Goal: Task Accomplishment & Management: Use online tool/utility

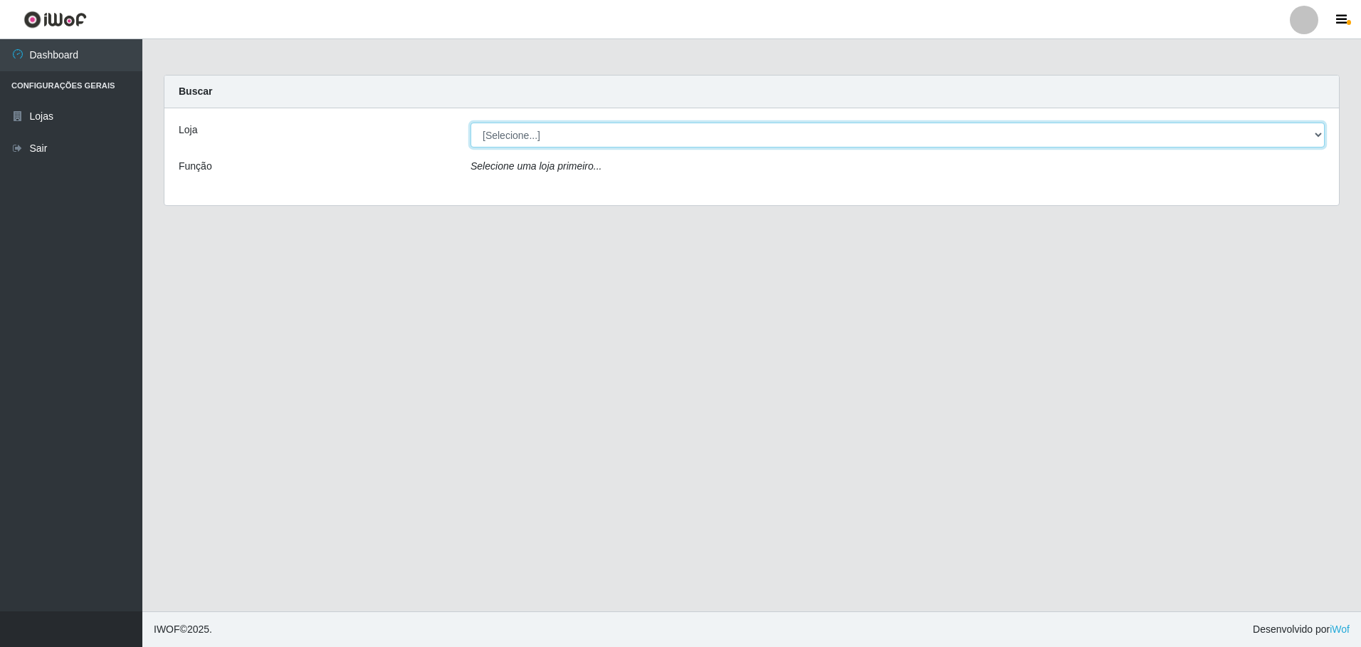
click at [1319, 133] on select "[Selecione...] Extrabom - Loja 57 Anchieta" at bounding box center [898, 134] width 854 height 25
select select "470"
click at [471, 122] on select "[Selecione...] Extrabom - Loja 57 Anchieta" at bounding box center [898, 134] width 854 height 25
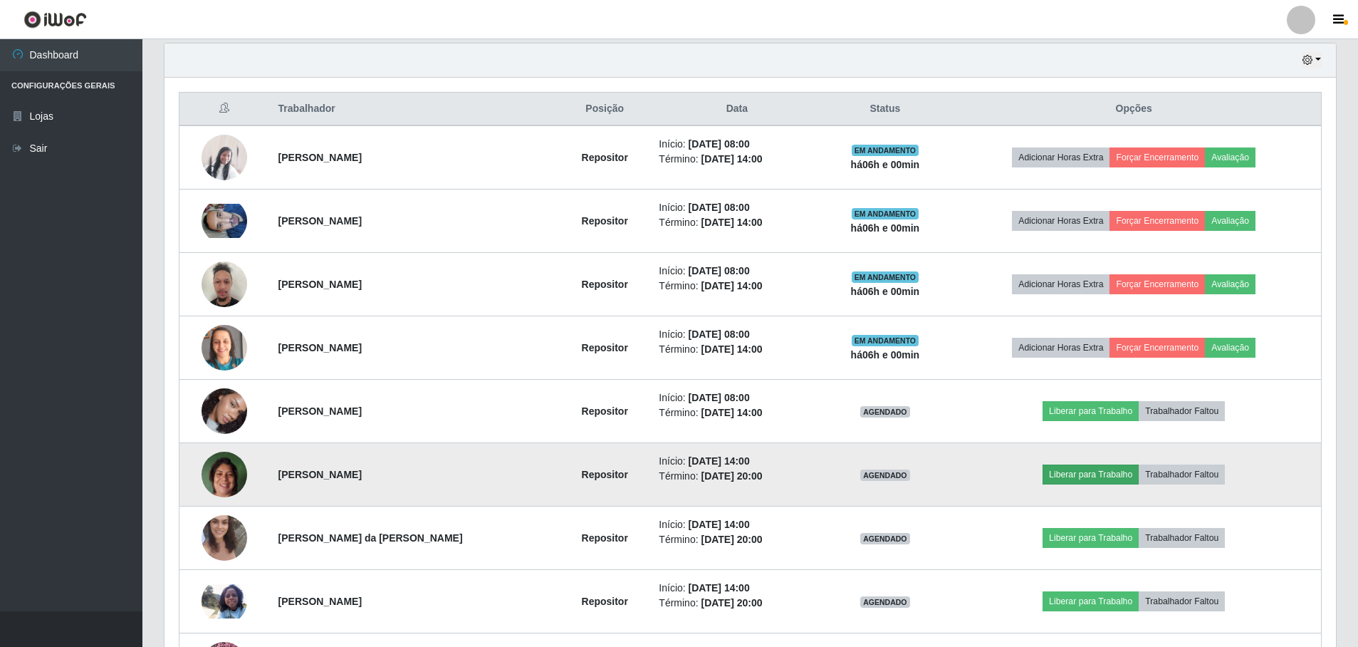
scroll to position [570, 0]
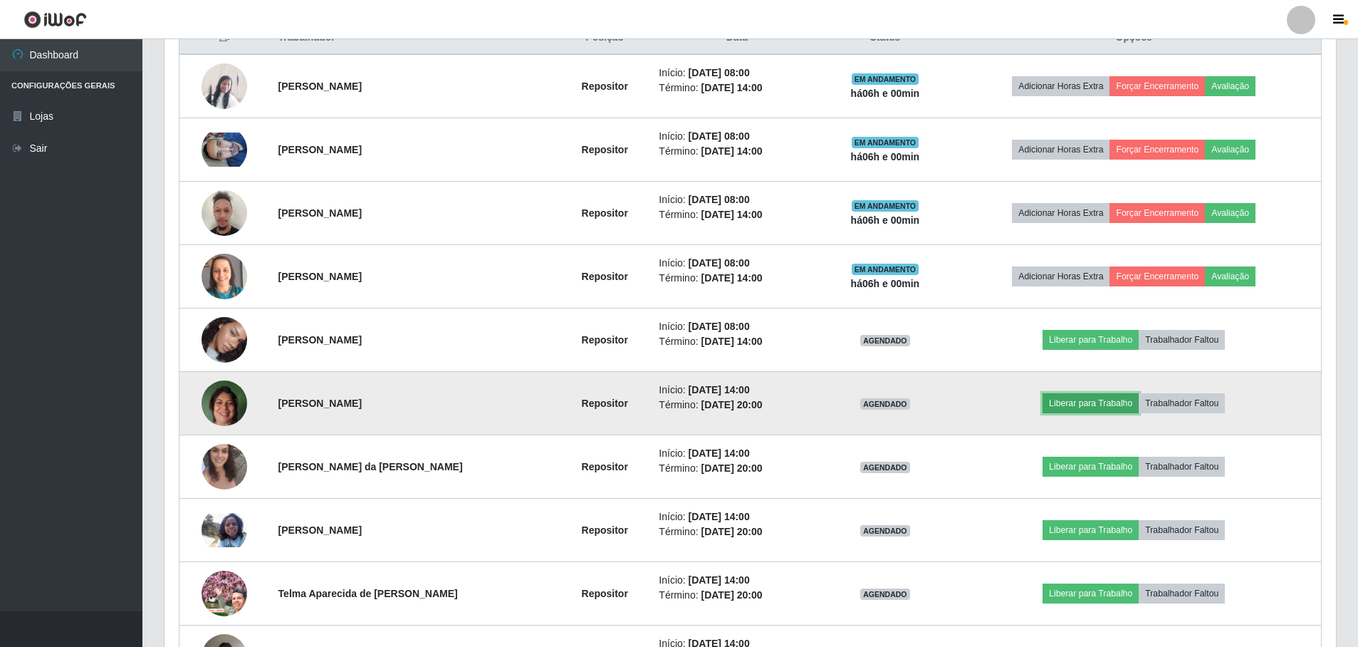
click at [1103, 397] on button "Liberar para Trabalho" at bounding box center [1090, 403] width 96 height 20
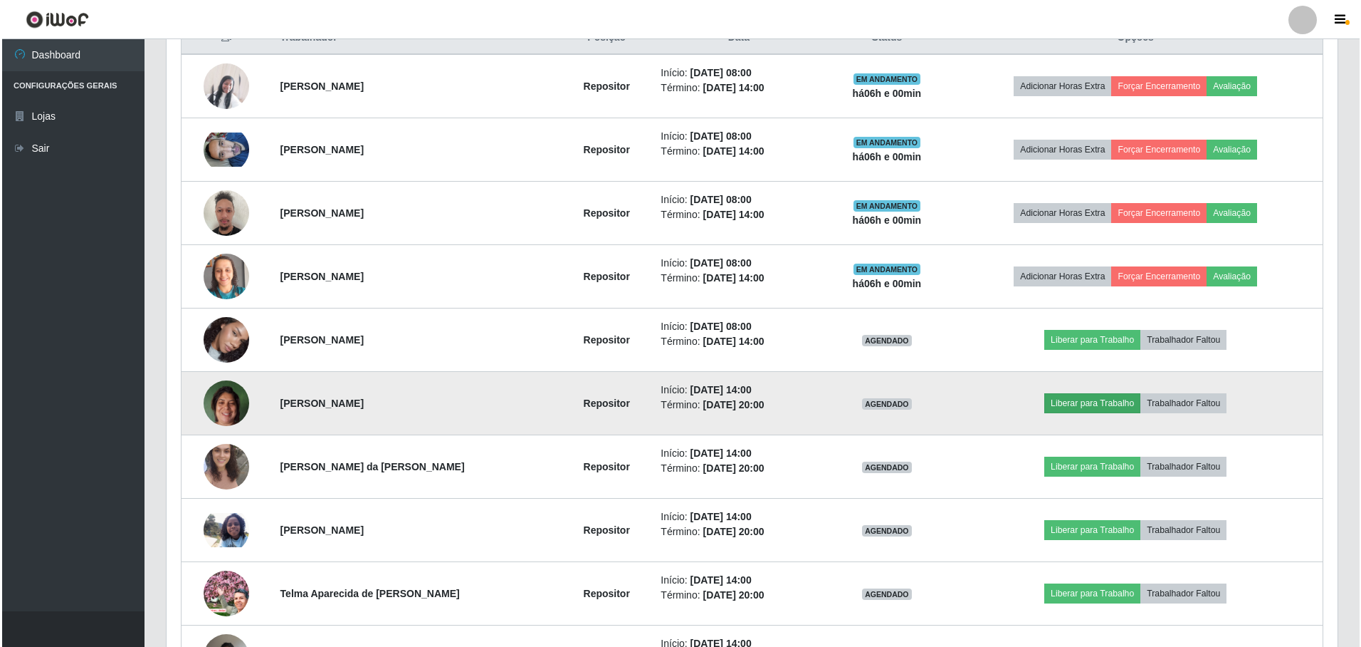
scroll to position [296, 1164]
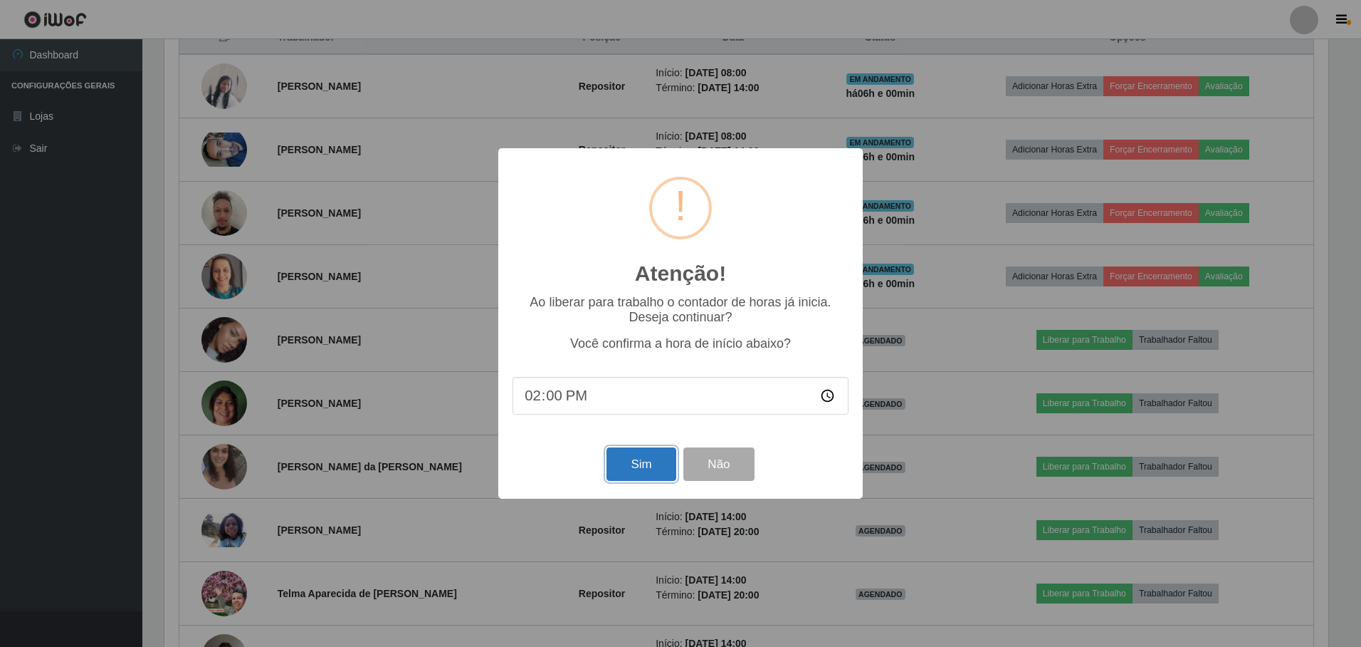
click at [657, 469] on button "Sim" at bounding box center [641, 463] width 69 height 33
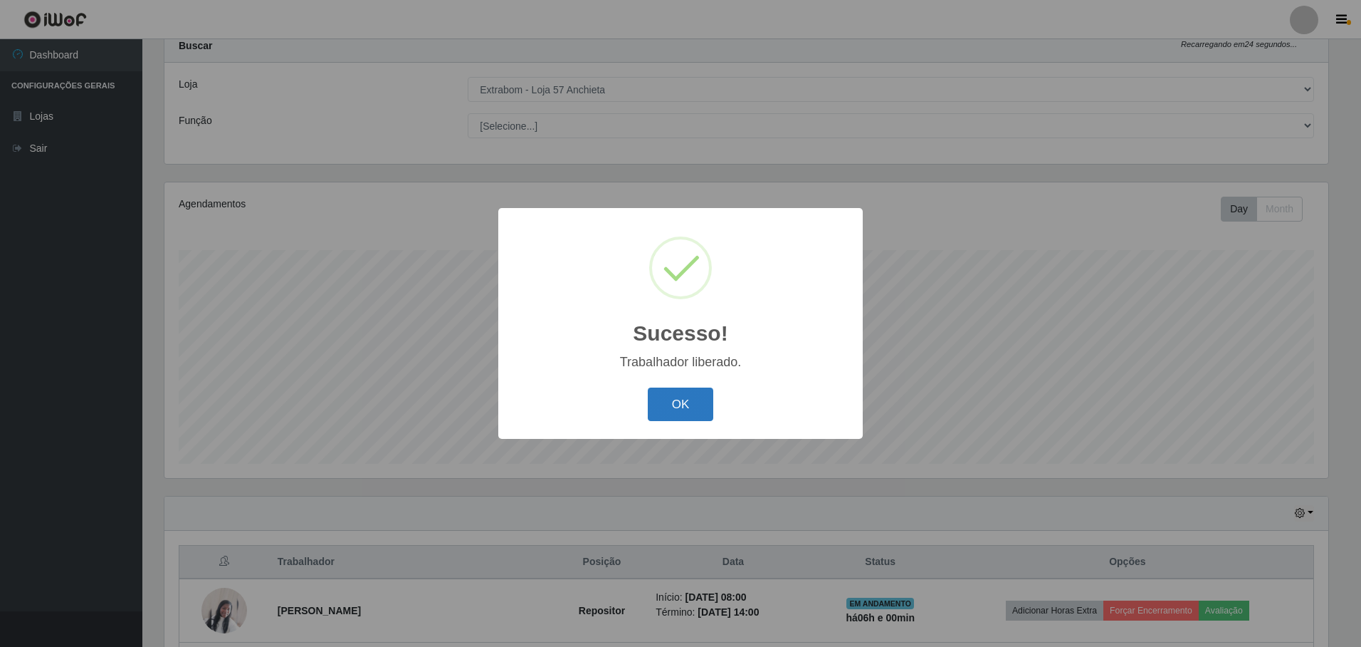
click at [687, 402] on button "OK" at bounding box center [681, 403] width 66 height 33
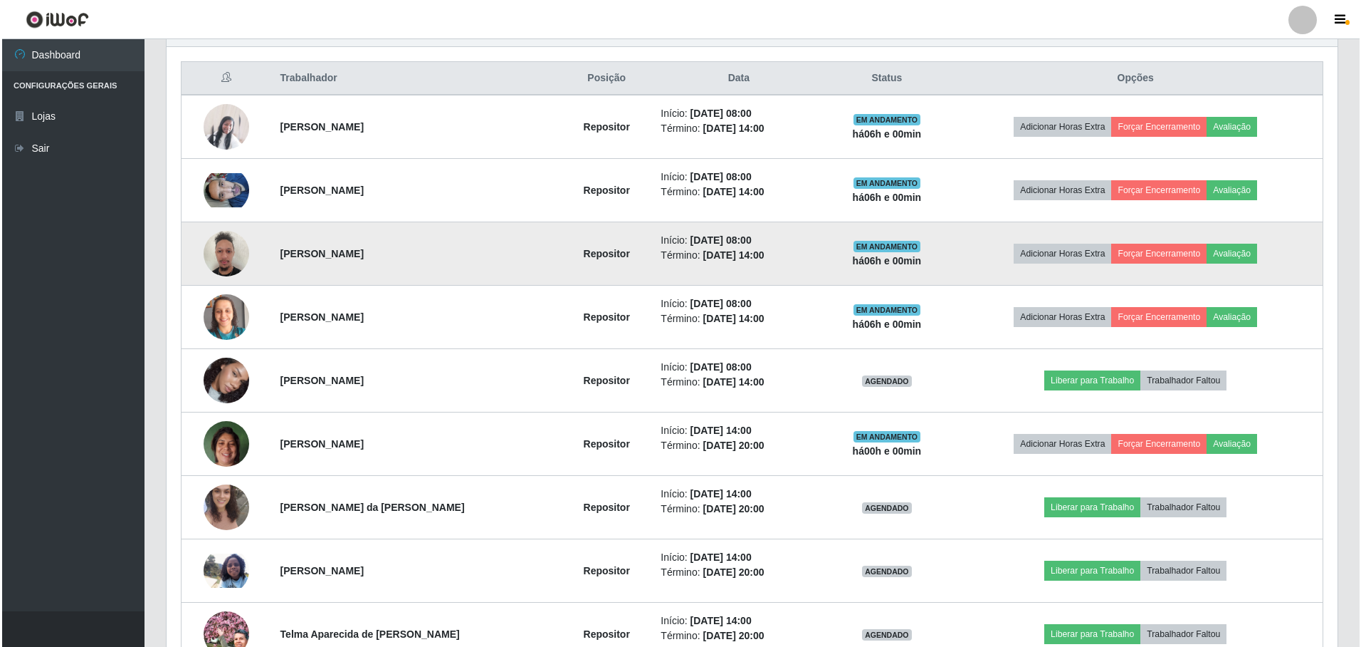
scroll to position [743, 0]
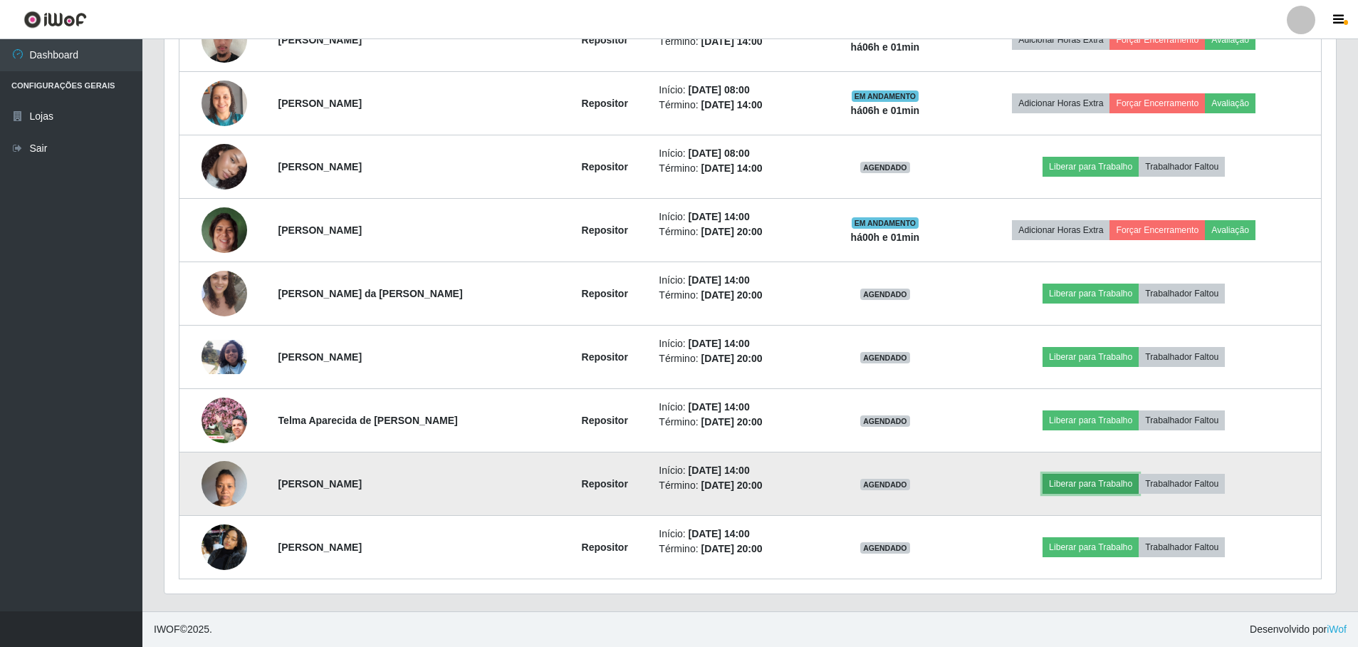
click at [1099, 476] on button "Liberar para Trabalho" at bounding box center [1090, 484] width 96 height 20
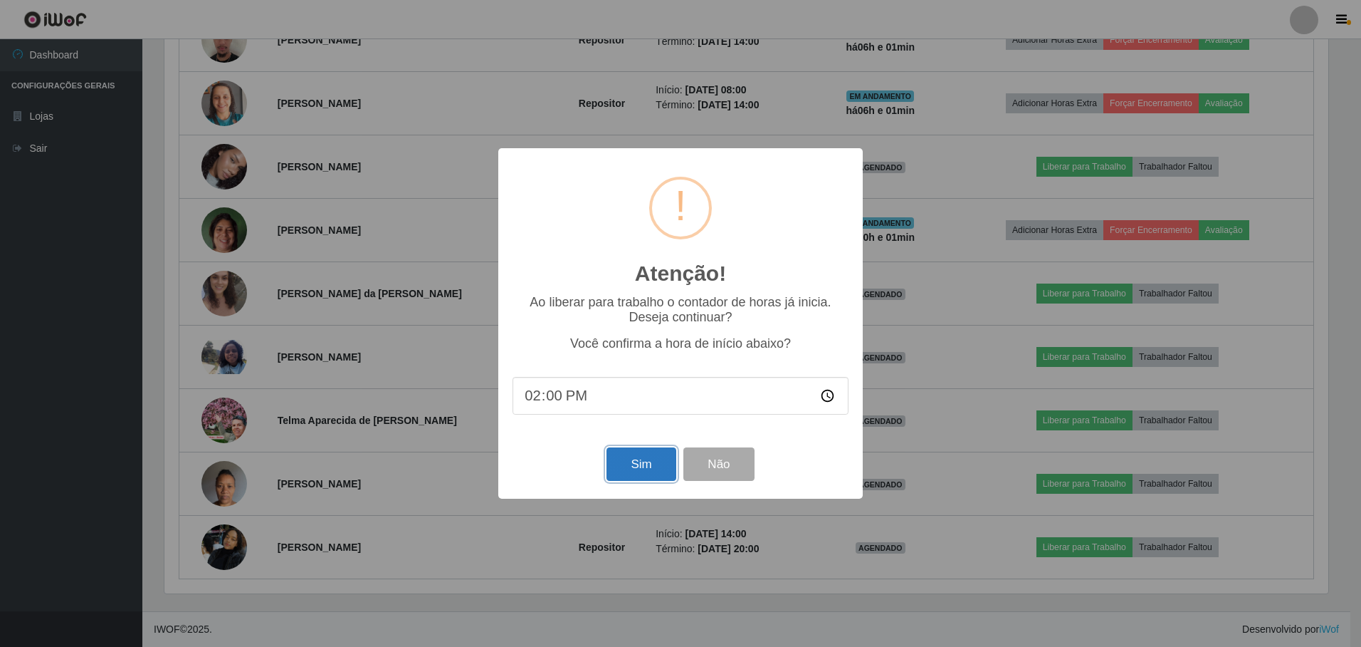
click at [622, 465] on button "Sim" at bounding box center [641, 463] width 69 height 33
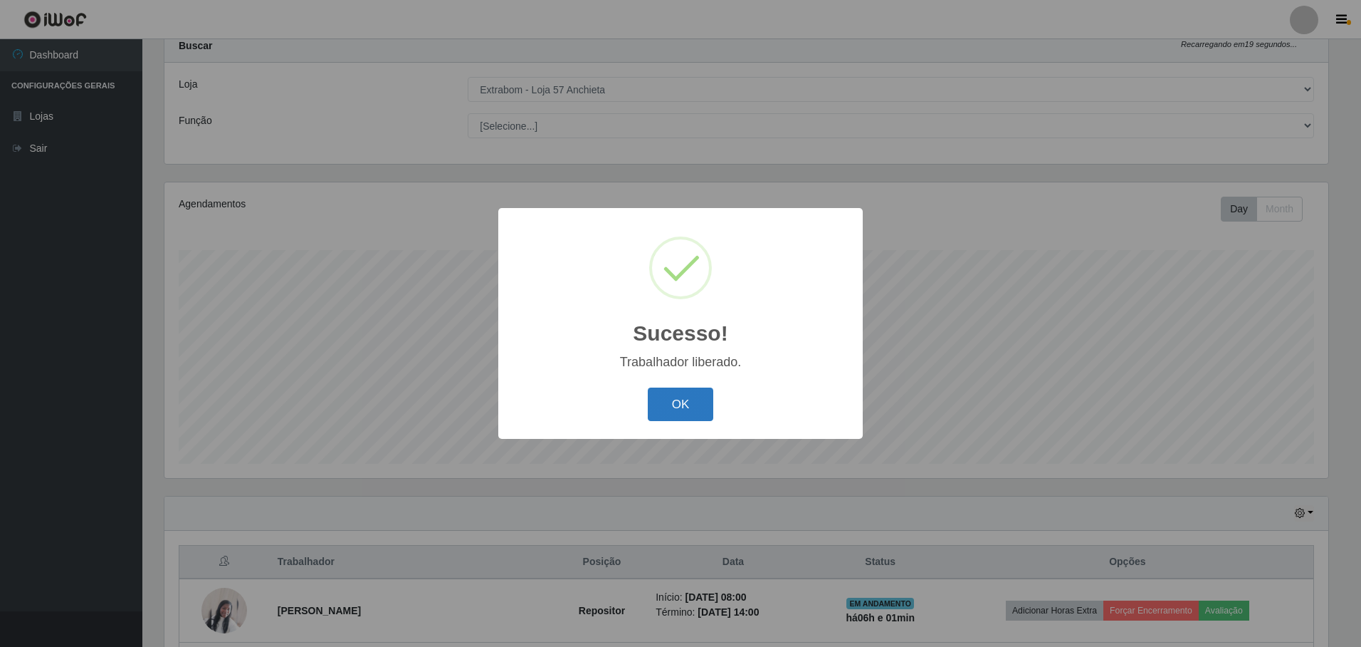
click at [658, 391] on button "OK" at bounding box center [681, 403] width 66 height 33
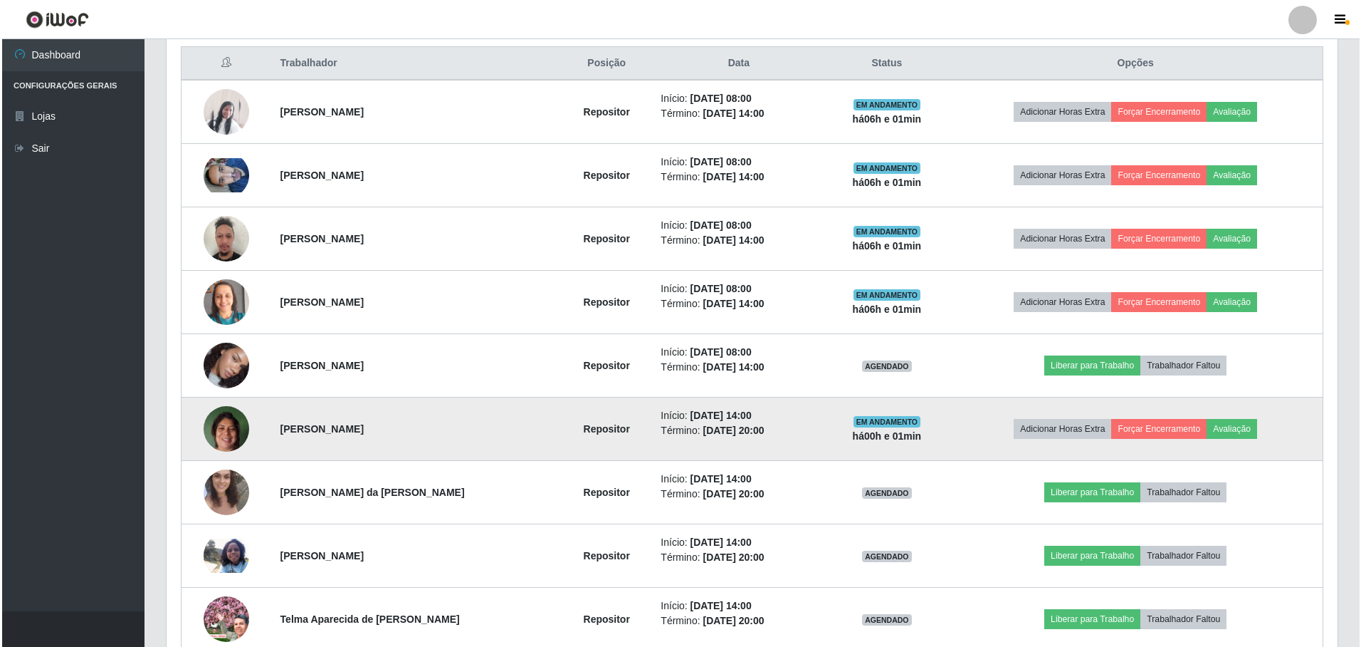
scroll to position [743, 0]
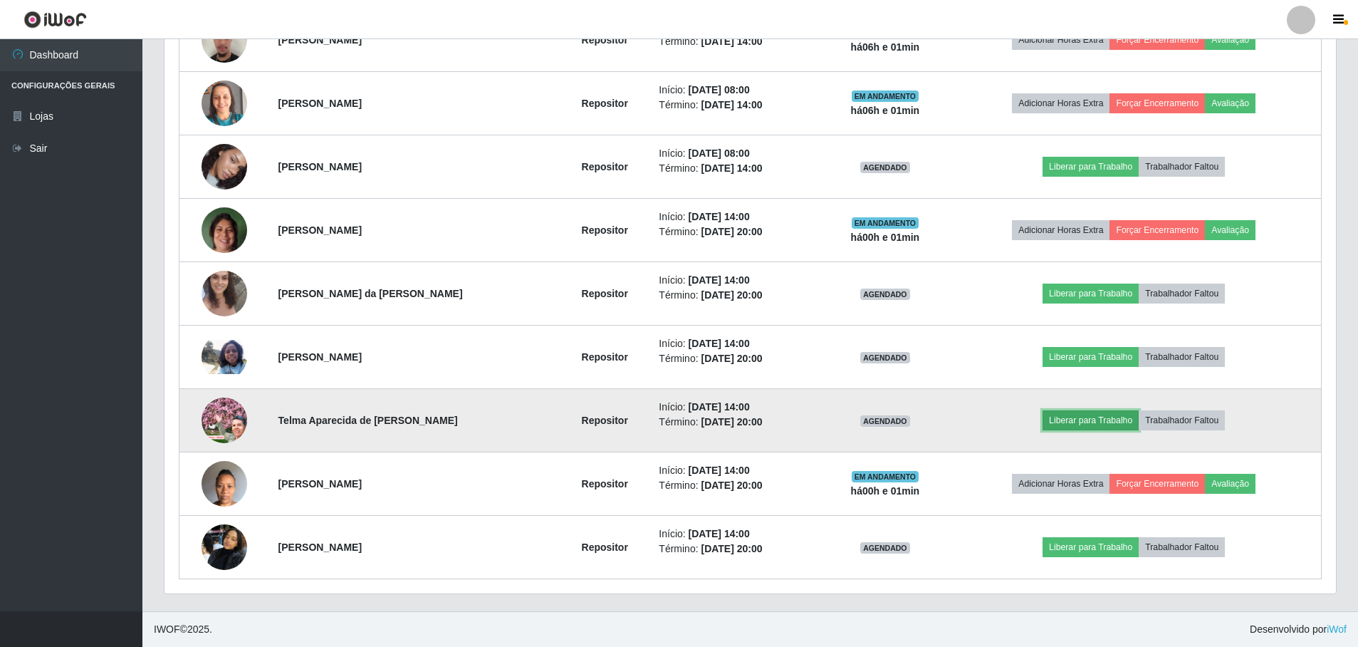
click at [1079, 417] on button "Liberar para Trabalho" at bounding box center [1090, 420] width 96 height 20
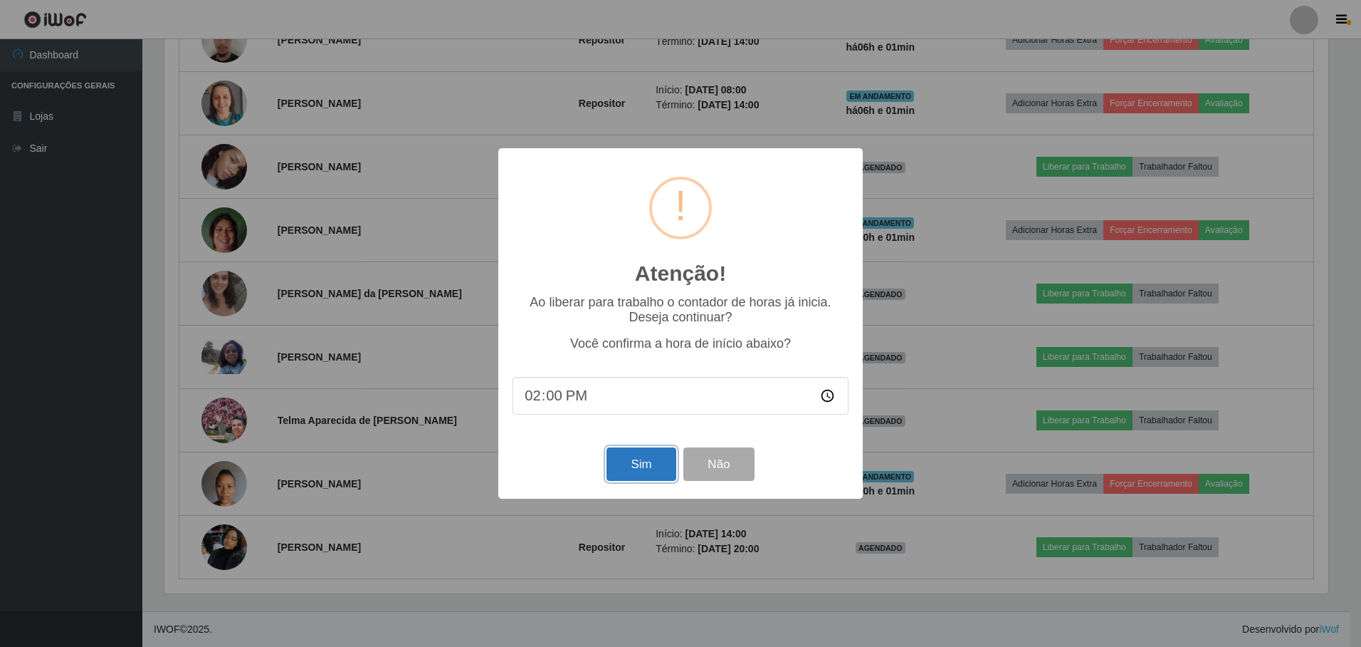
click at [644, 460] on button "Sim" at bounding box center [641, 463] width 69 height 33
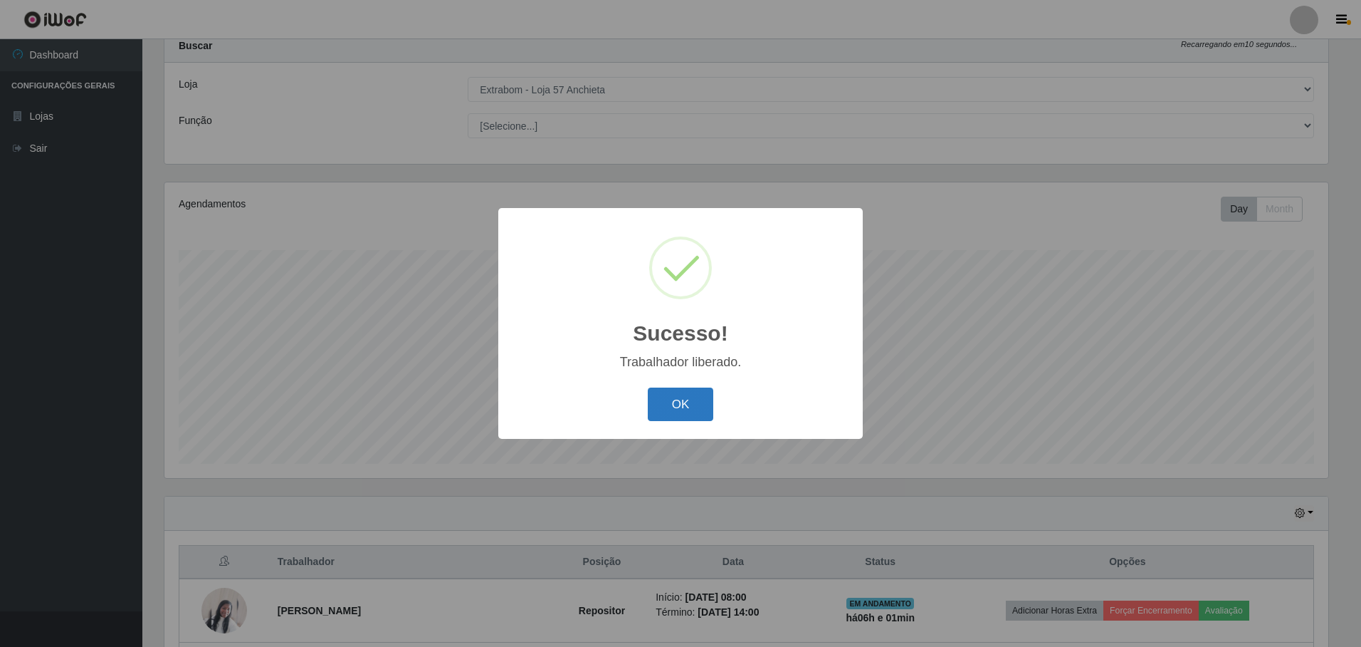
click at [671, 412] on button "OK" at bounding box center [681, 403] width 66 height 33
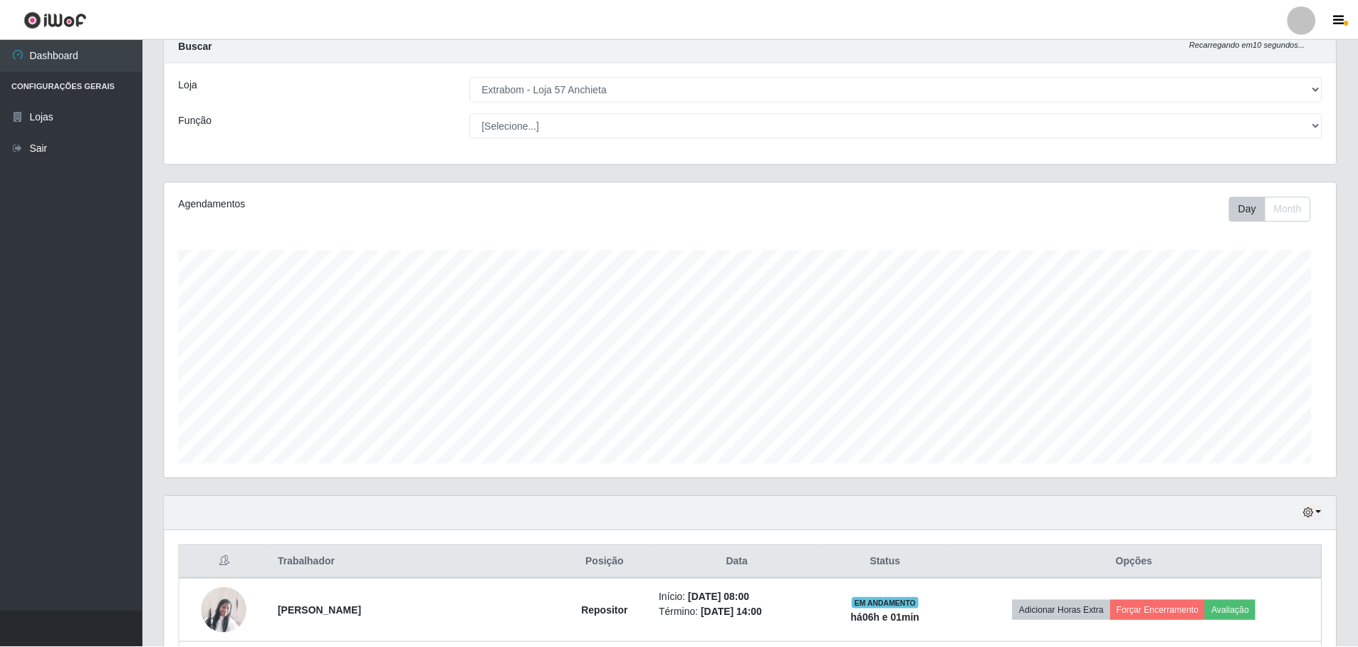
scroll to position [0, 0]
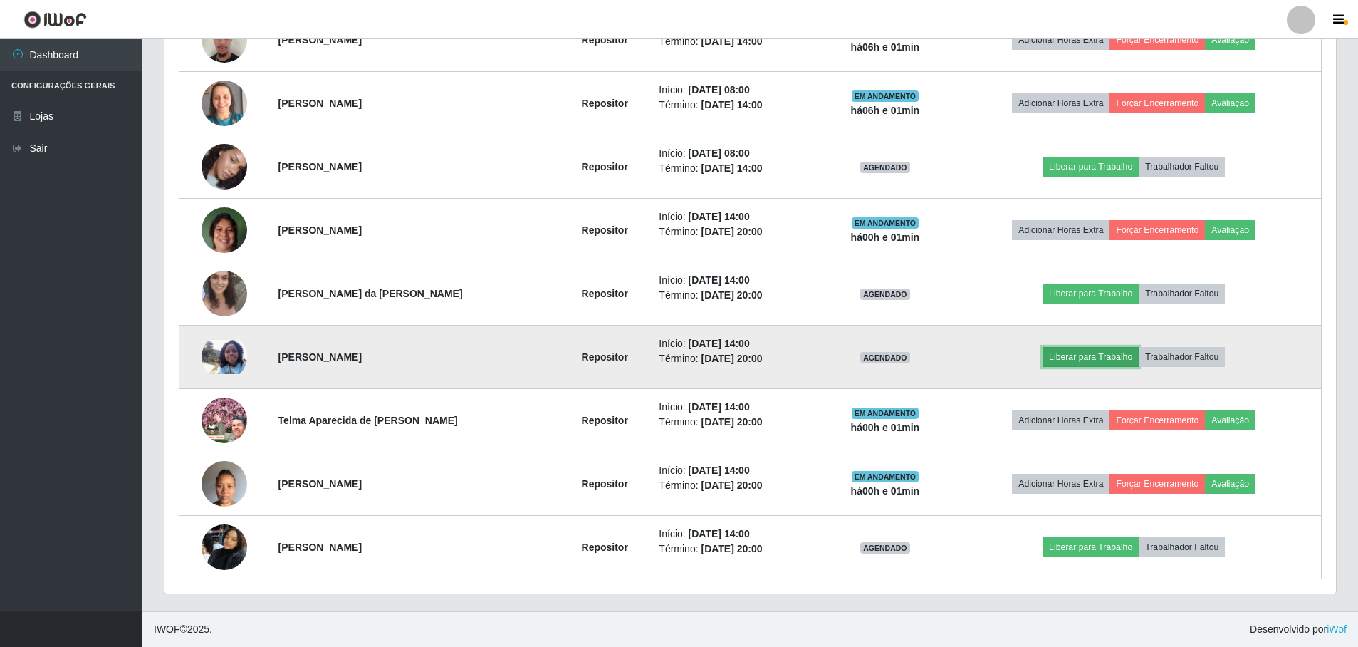
click at [1075, 348] on button "Liberar para Trabalho" at bounding box center [1090, 357] width 96 height 20
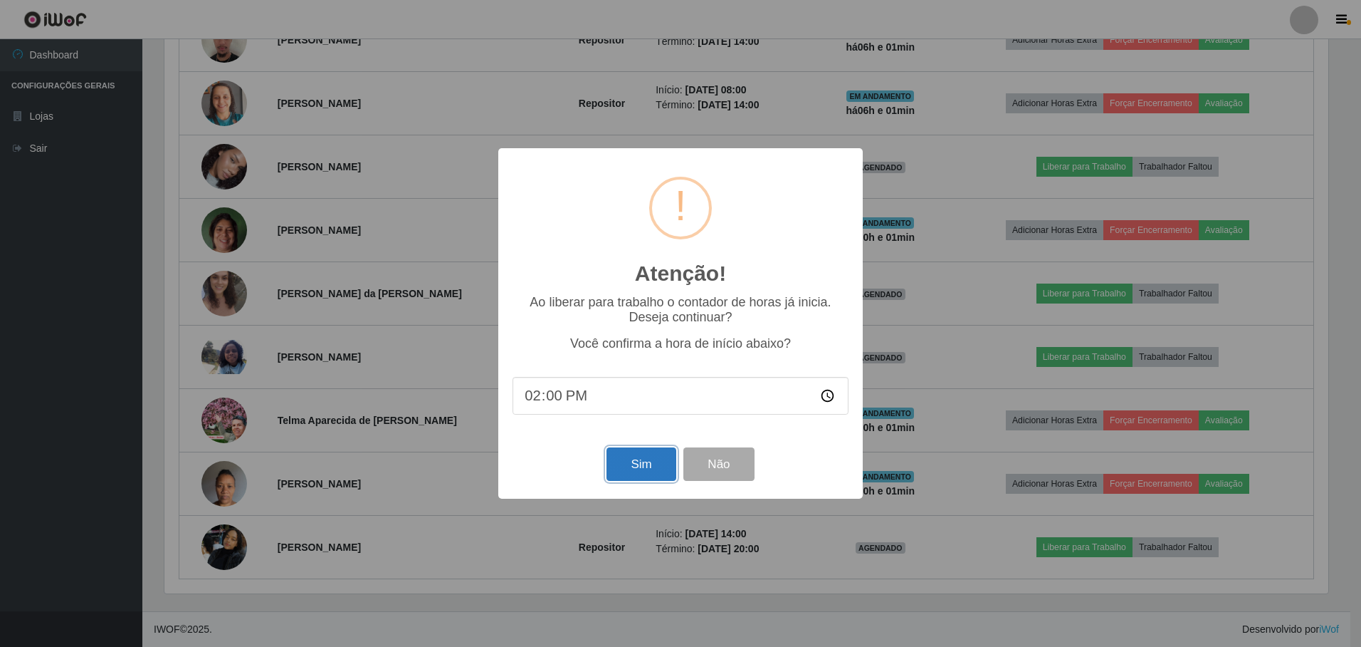
click at [654, 459] on button "Sim" at bounding box center [641, 463] width 69 height 33
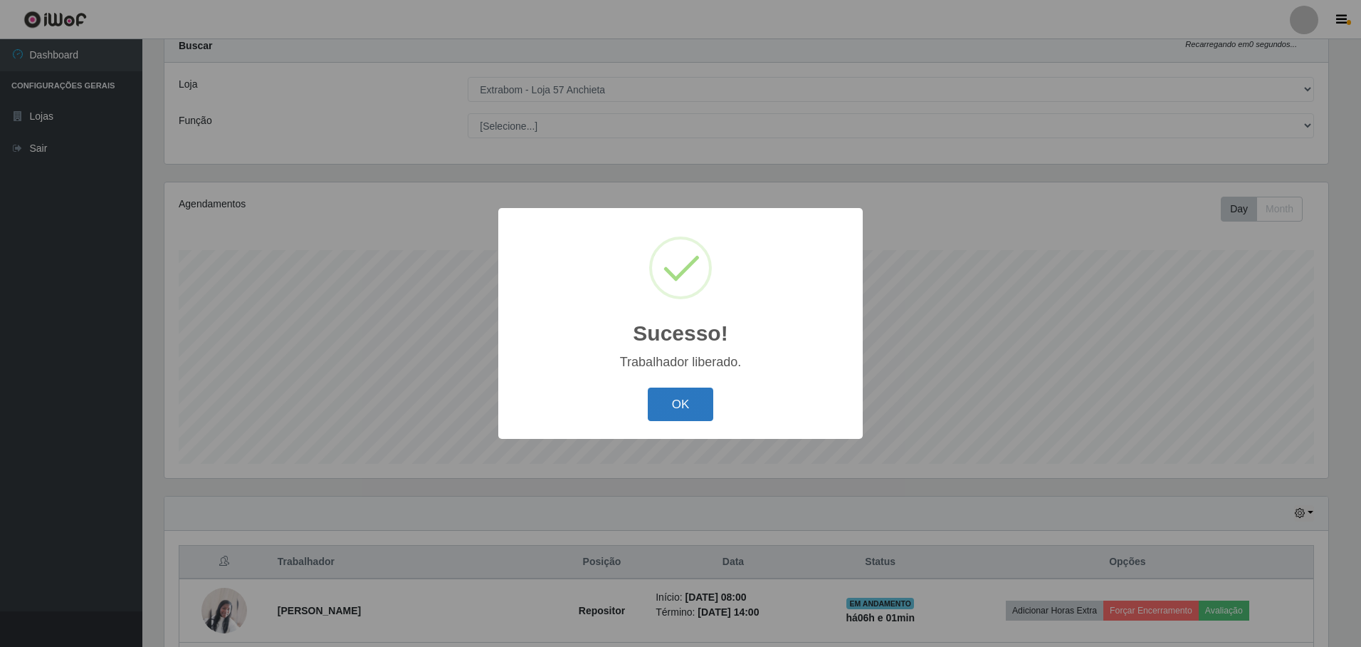
click at [675, 400] on button "OK" at bounding box center [681, 403] width 66 height 33
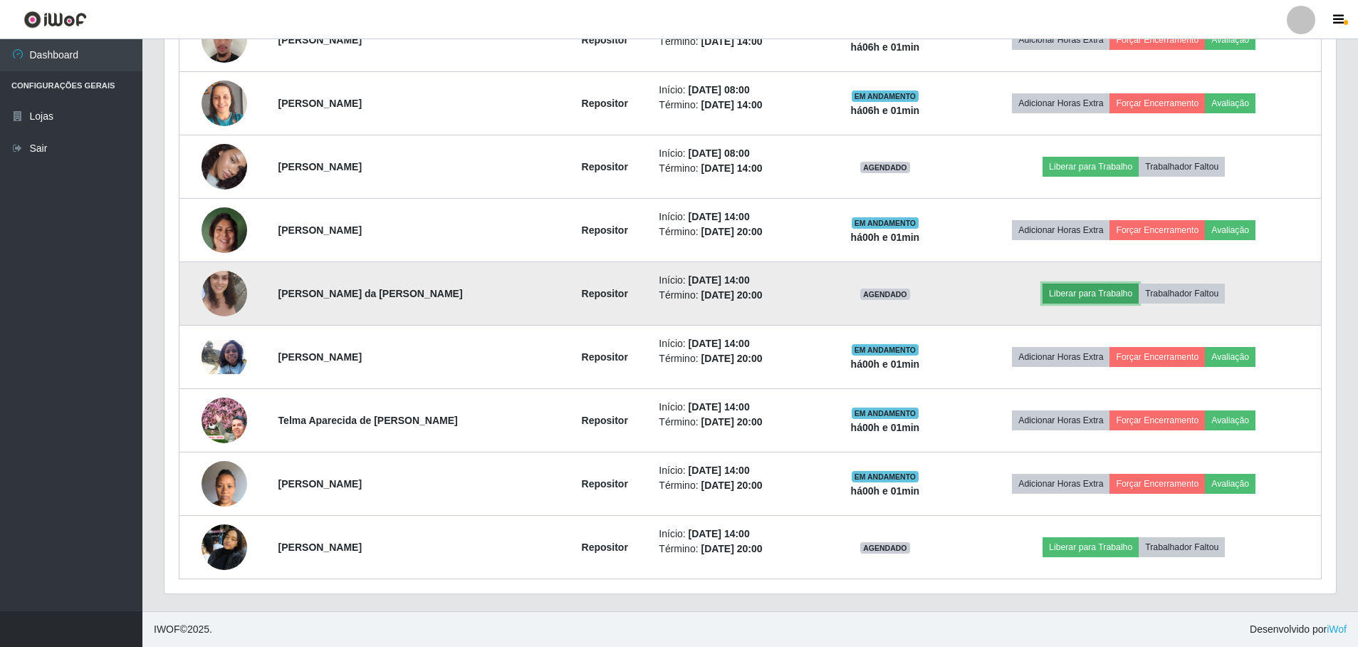
click at [1132, 290] on button "Liberar para Trabalho" at bounding box center [1090, 293] width 96 height 20
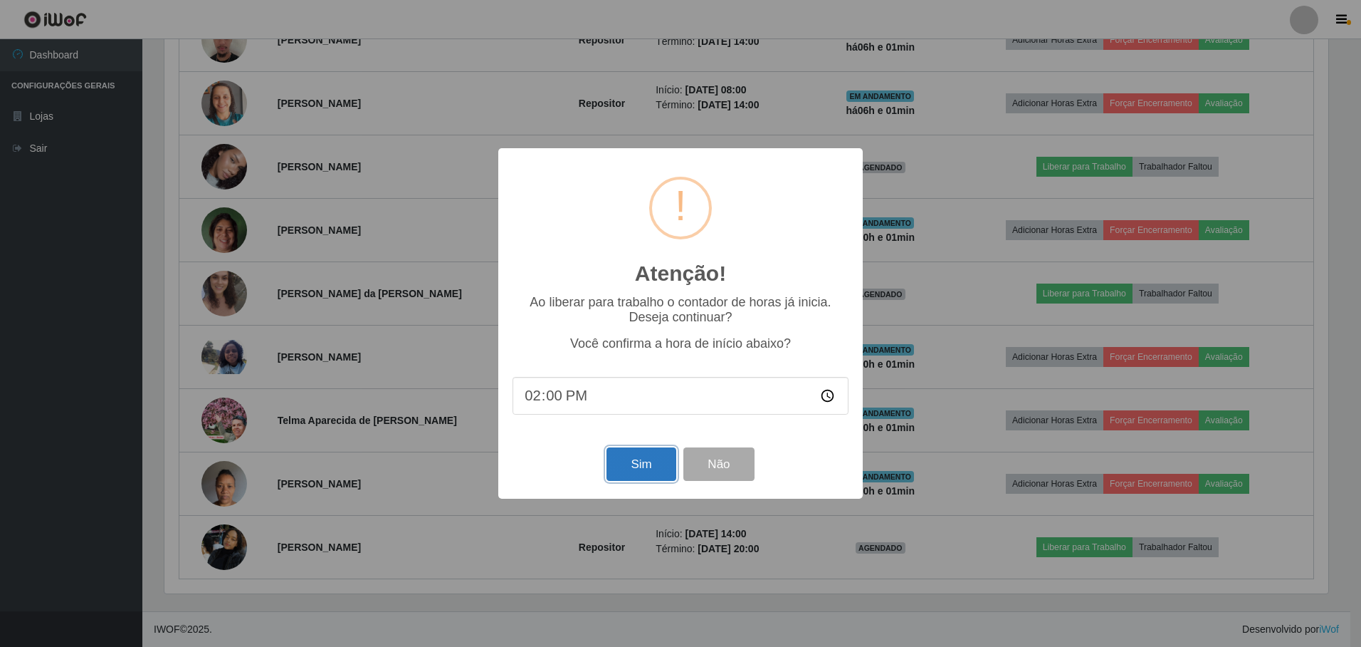
click at [662, 469] on button "Sim" at bounding box center [641, 463] width 69 height 33
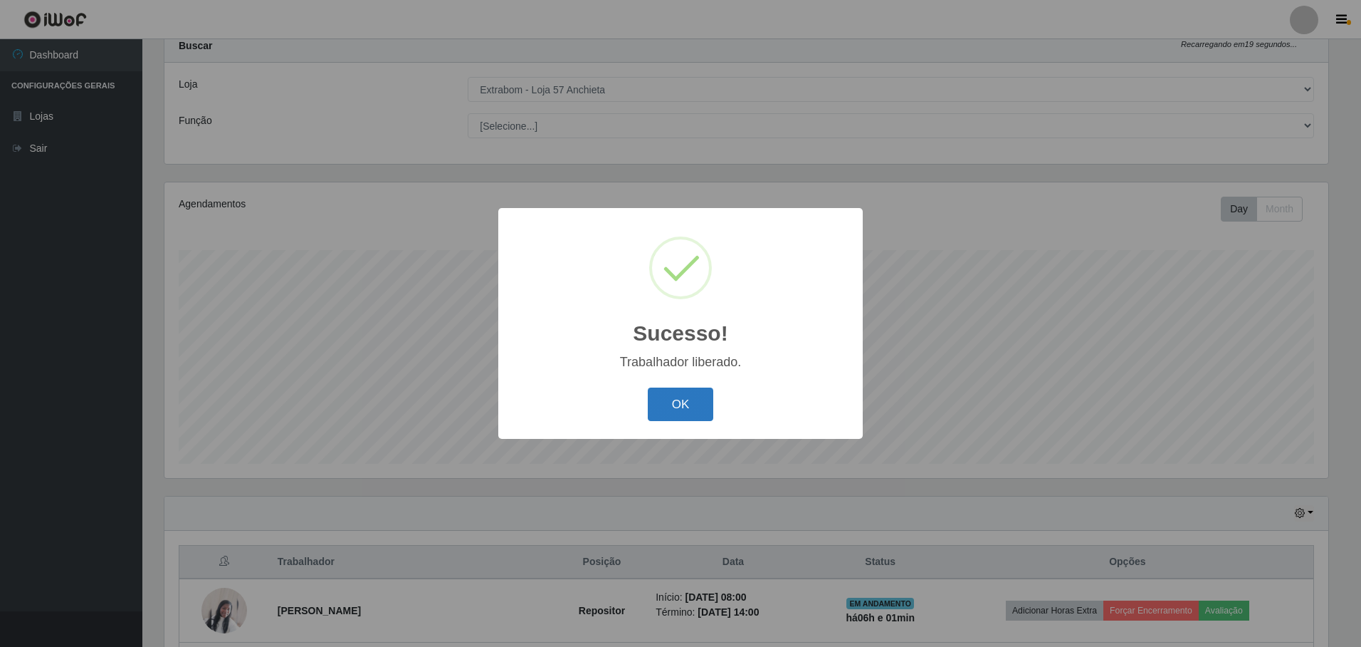
click at [684, 408] on button "OK" at bounding box center [681, 403] width 66 height 33
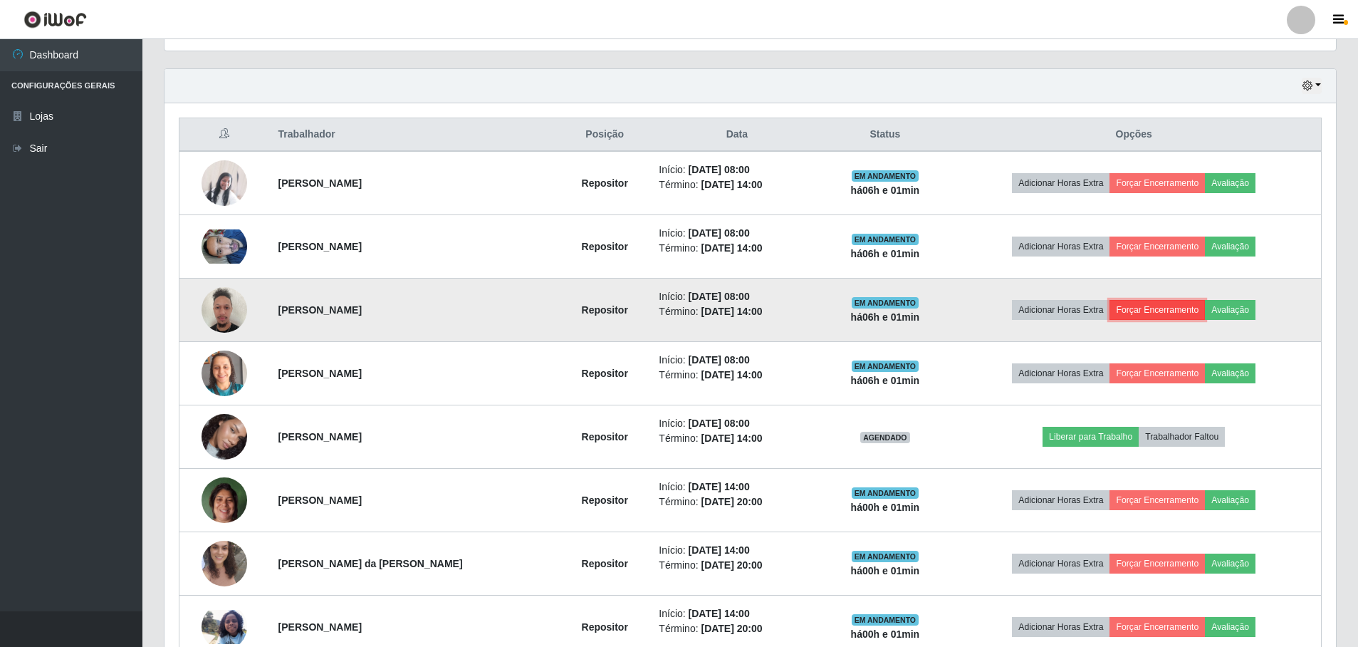
click at [1153, 308] on button "Forçar Encerramento" at bounding box center [1156, 310] width 95 height 20
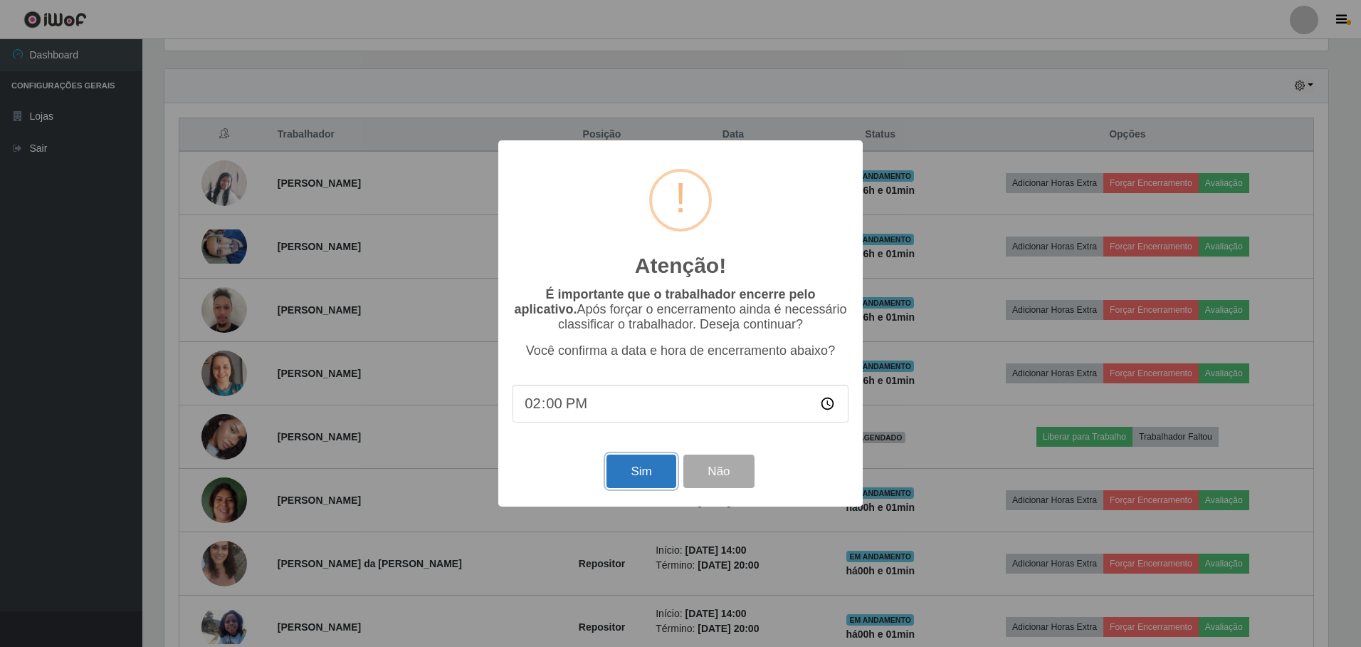
click at [663, 465] on button "Sim" at bounding box center [641, 470] width 69 height 33
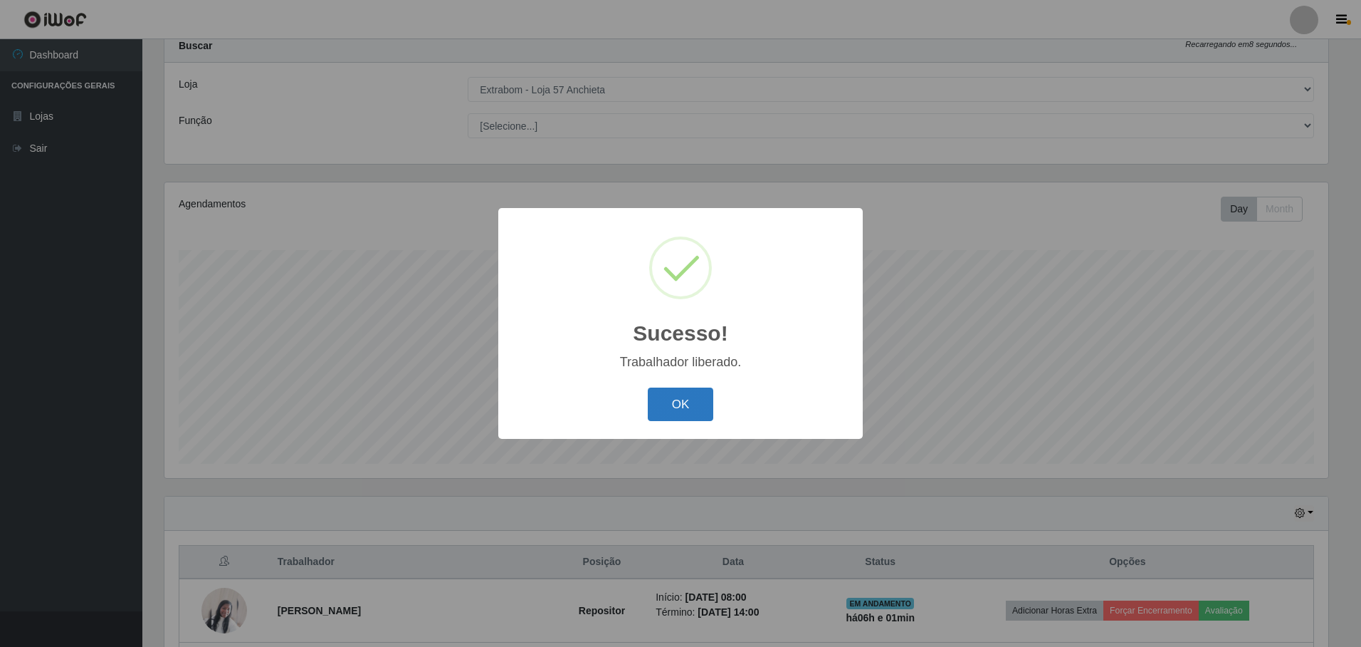
click at [708, 394] on button "OK" at bounding box center [681, 403] width 66 height 33
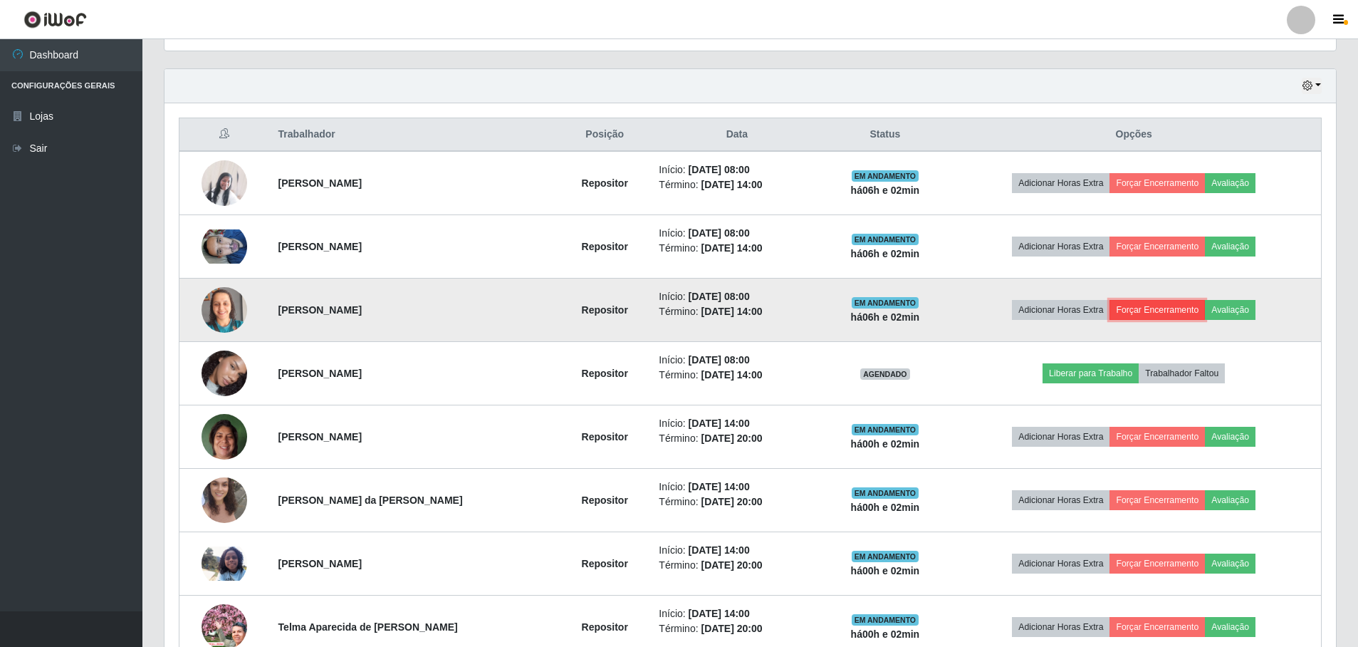
click at [1162, 302] on button "Forçar Encerramento" at bounding box center [1156, 310] width 95 height 20
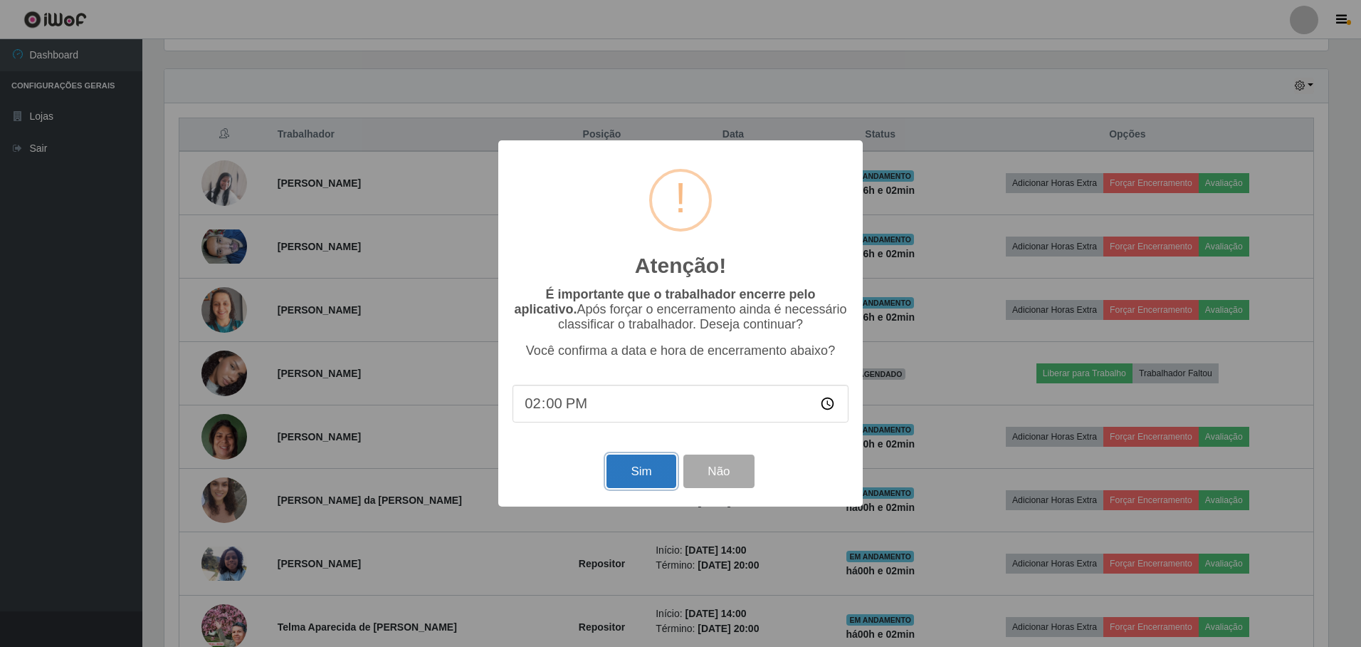
click at [656, 474] on button "Sim" at bounding box center [641, 470] width 69 height 33
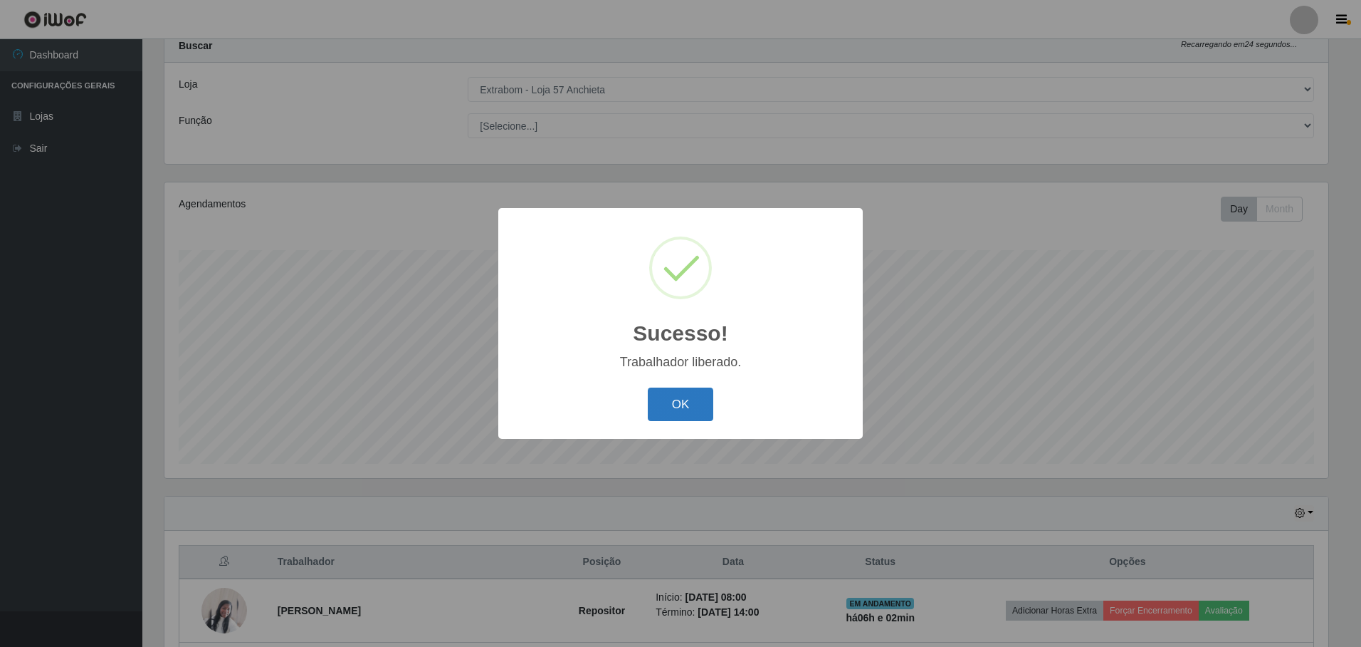
click at [664, 389] on button "OK" at bounding box center [681, 403] width 66 height 33
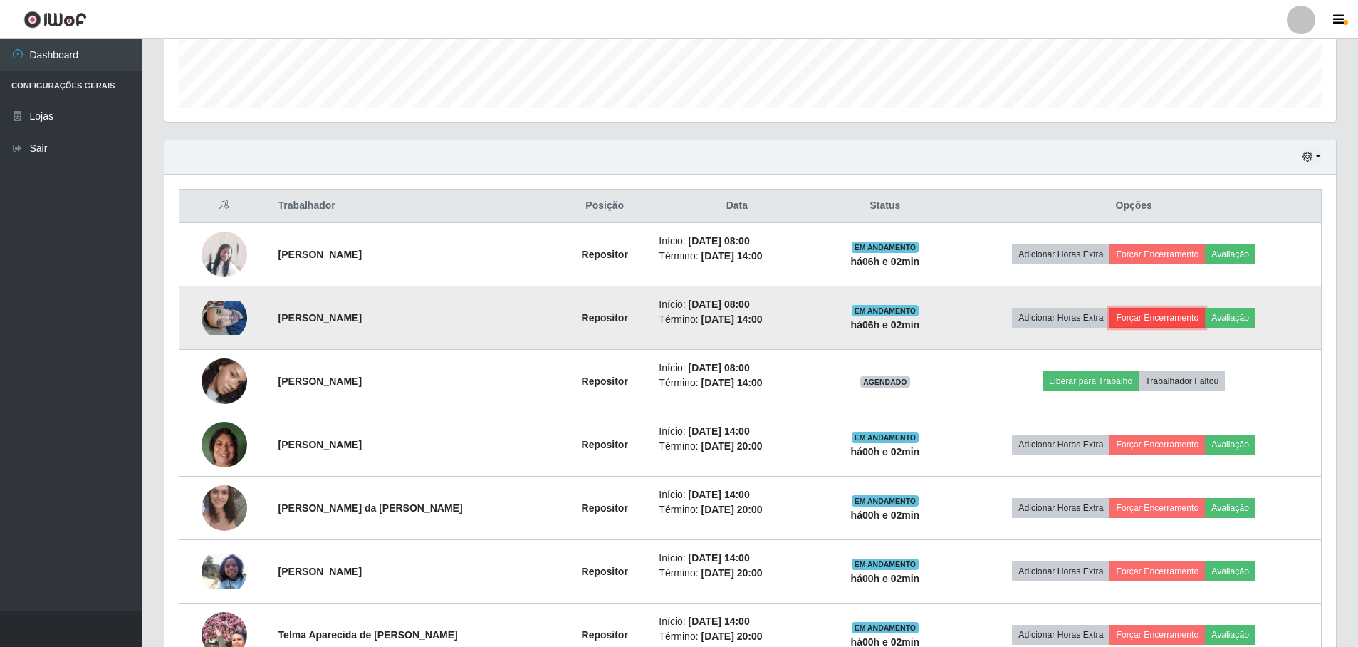
click at [1162, 311] on button "Forçar Encerramento" at bounding box center [1156, 318] width 95 height 20
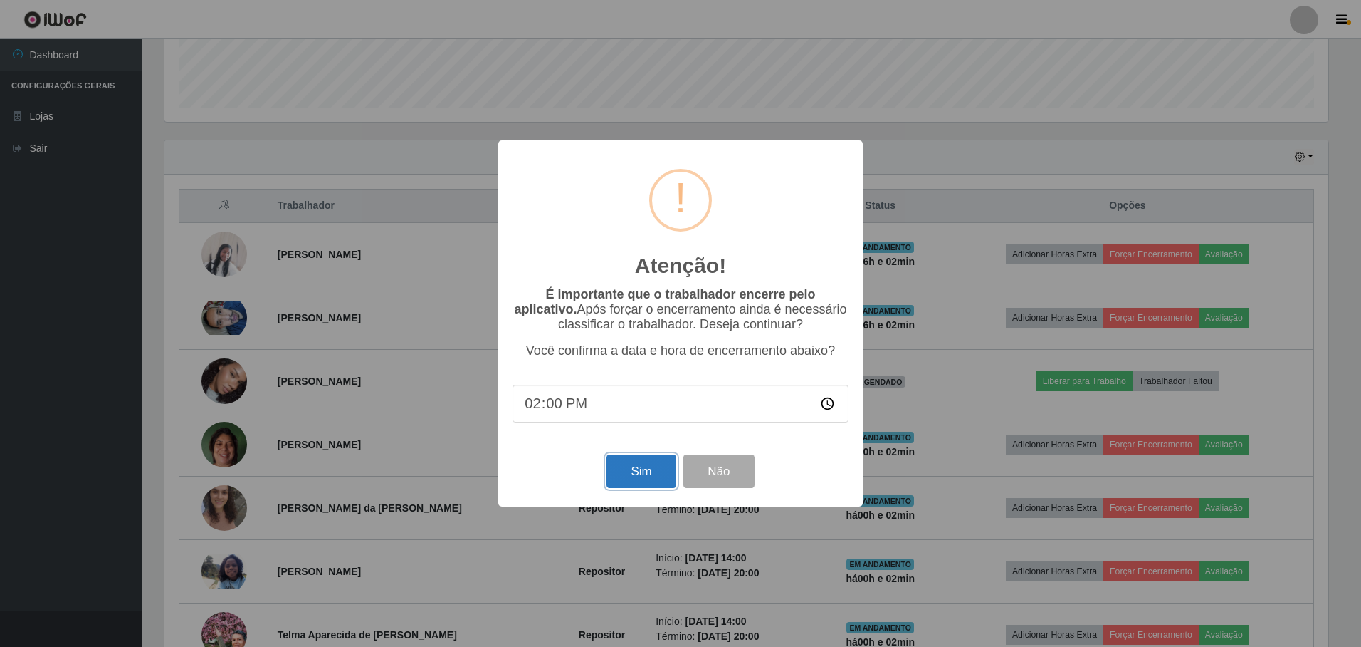
click at [627, 482] on button "Sim" at bounding box center [641, 470] width 69 height 33
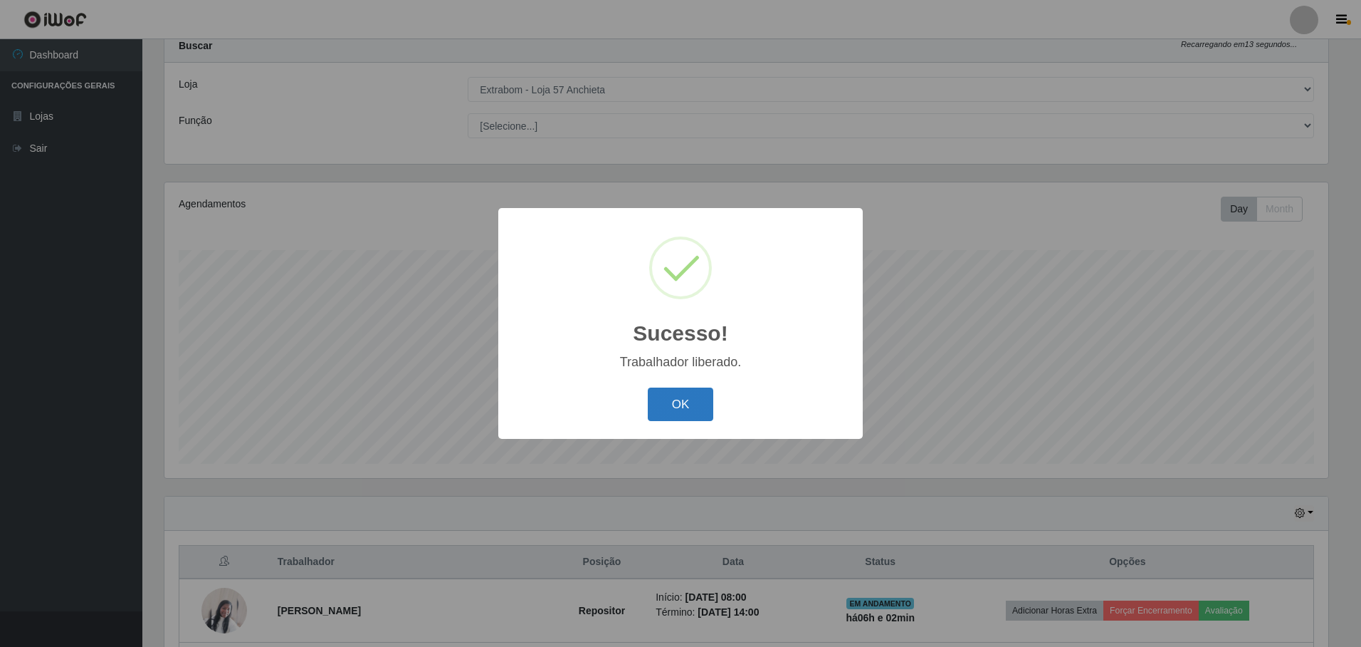
click at [677, 396] on button "OK" at bounding box center [681, 403] width 66 height 33
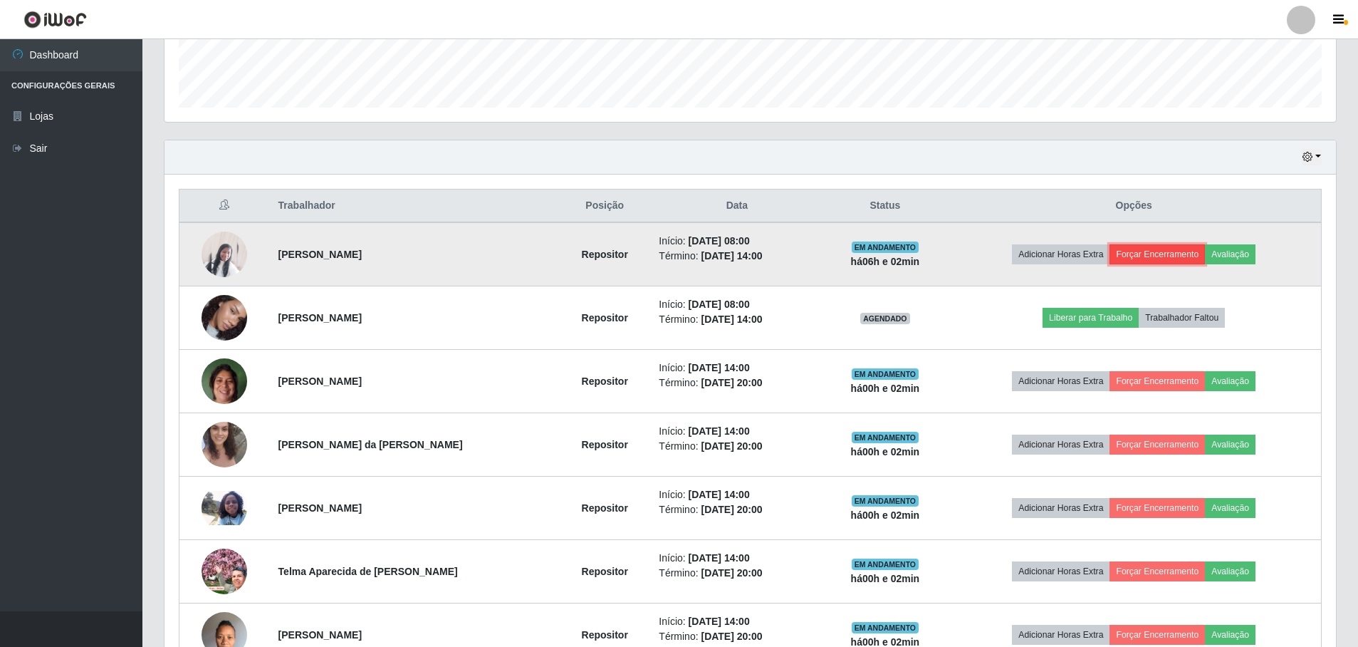
click at [1155, 249] on button "Forçar Encerramento" at bounding box center [1156, 254] width 95 height 20
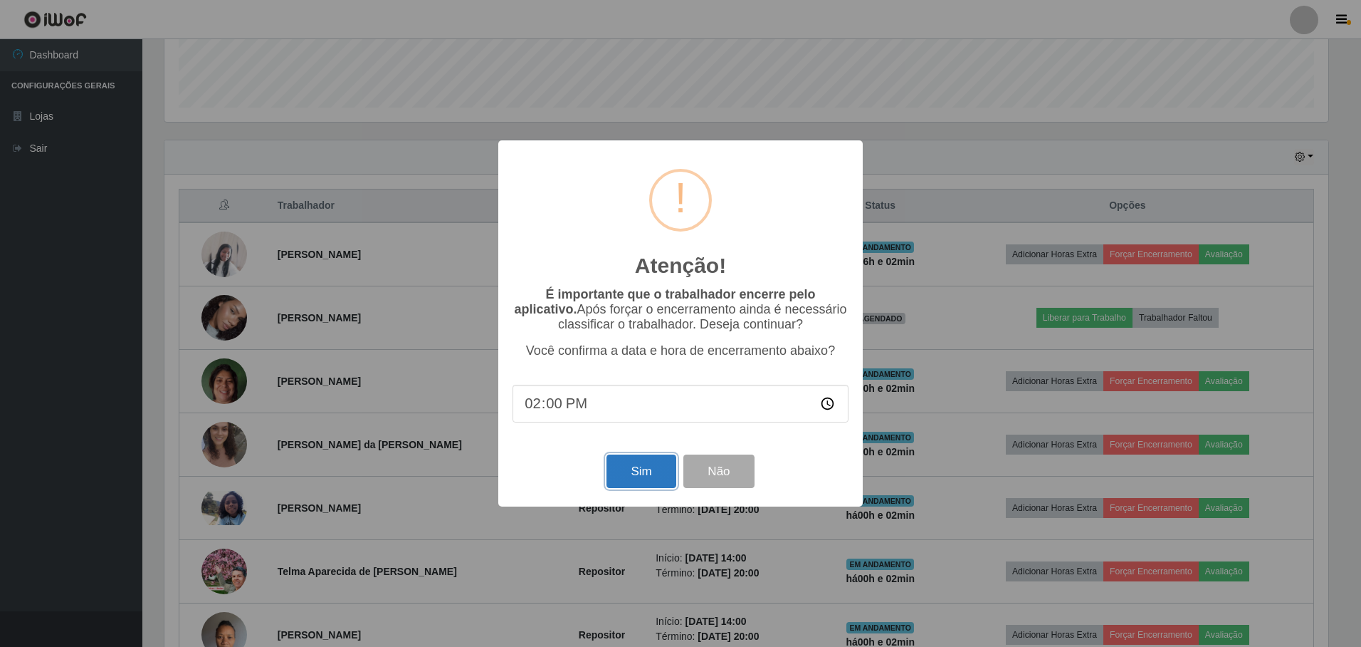
click at [647, 473] on button "Sim" at bounding box center [641, 470] width 69 height 33
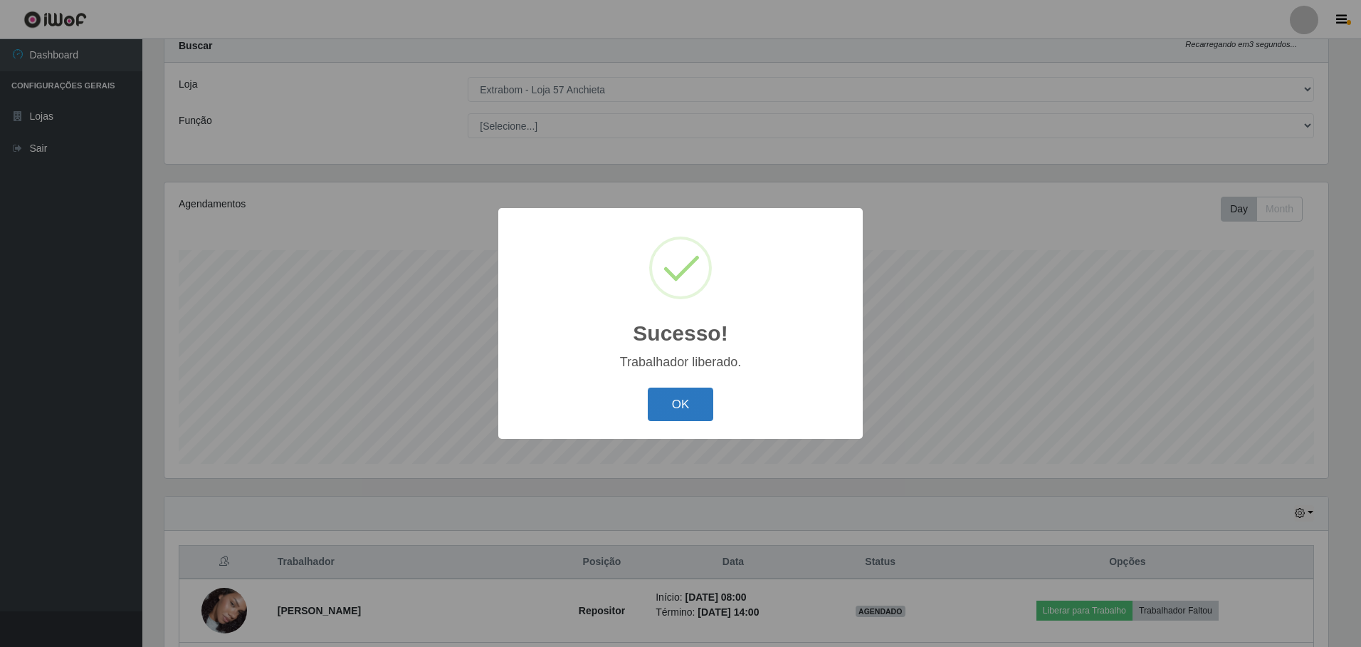
click at [690, 390] on button "OK" at bounding box center [681, 403] width 66 height 33
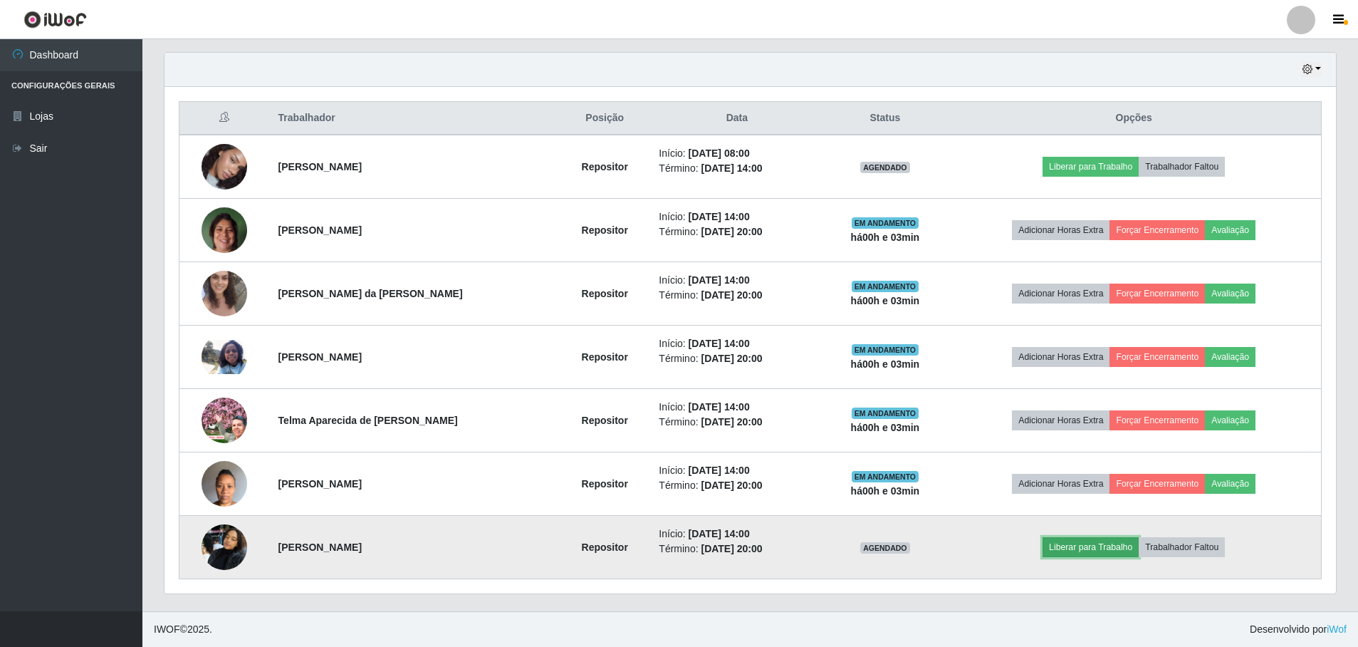
click at [1115, 540] on button "Liberar para Trabalho" at bounding box center [1090, 547] width 96 height 20
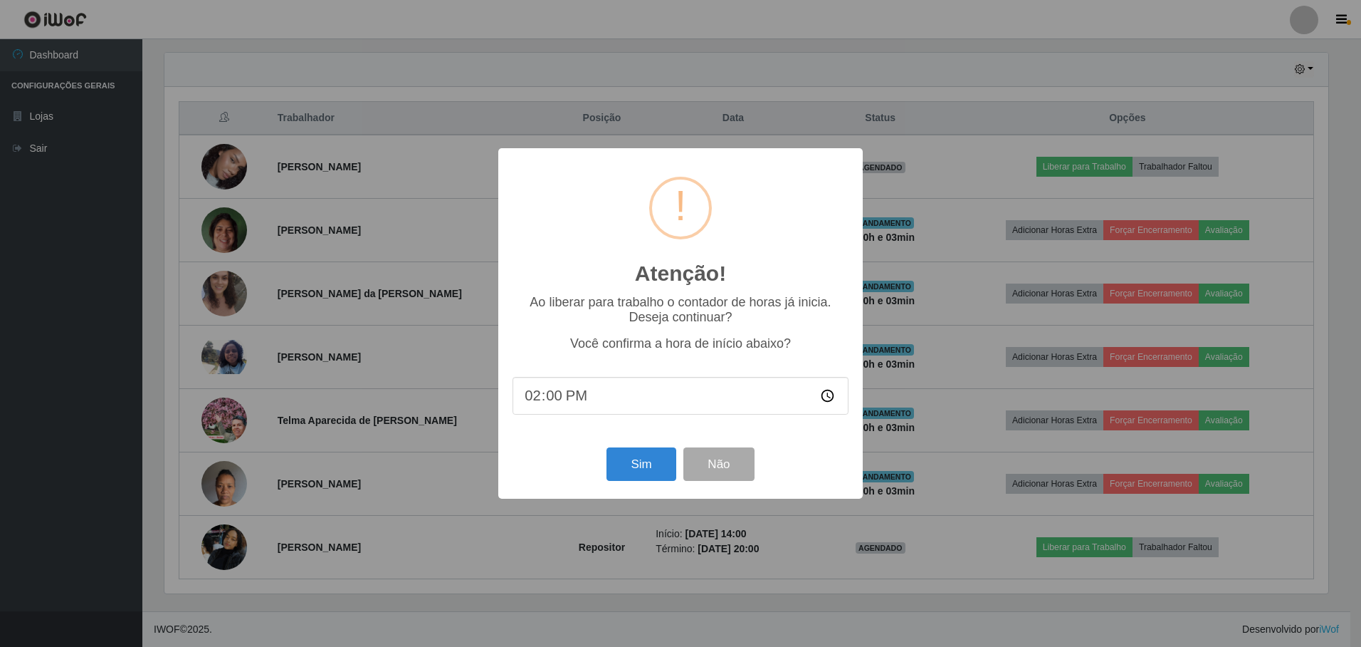
click at [557, 405] on input "14:00" at bounding box center [681, 396] width 336 height 38
type input "14:03"
click at [642, 464] on button "Sim" at bounding box center [641, 463] width 69 height 33
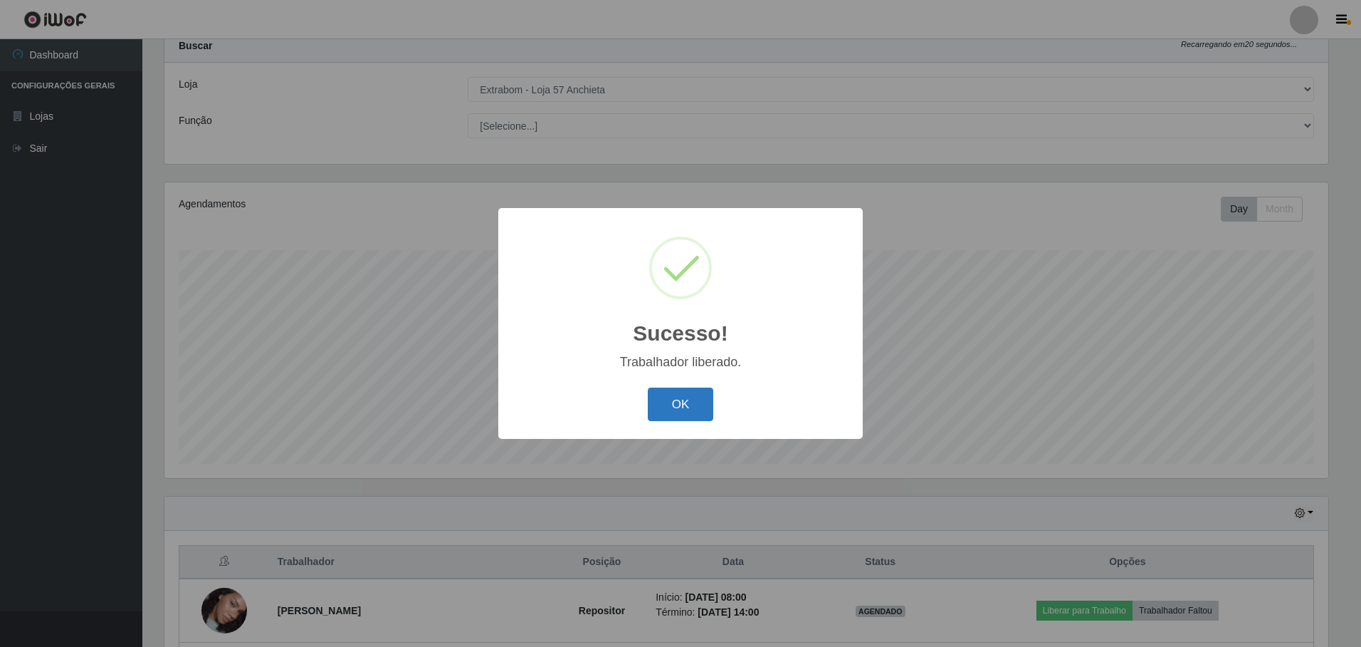
click at [666, 399] on button "OK" at bounding box center [681, 403] width 66 height 33
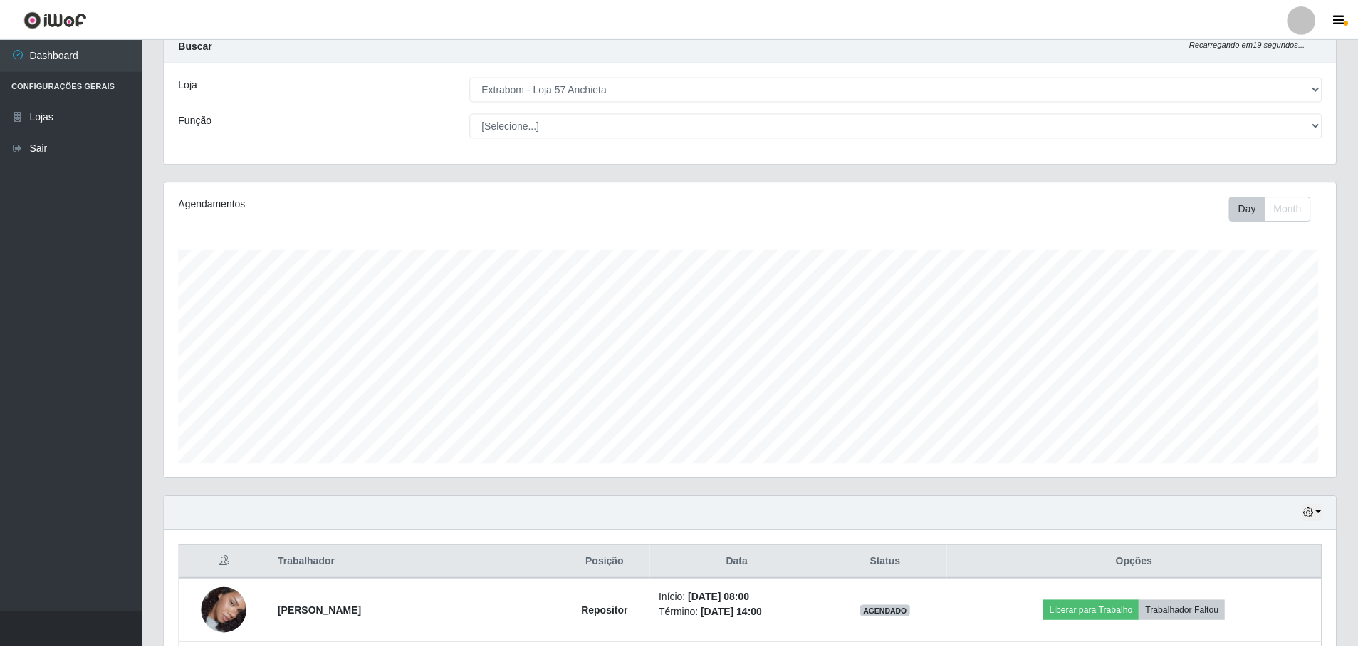
scroll to position [296, 1171]
